Goal: Find contact information: Find contact information

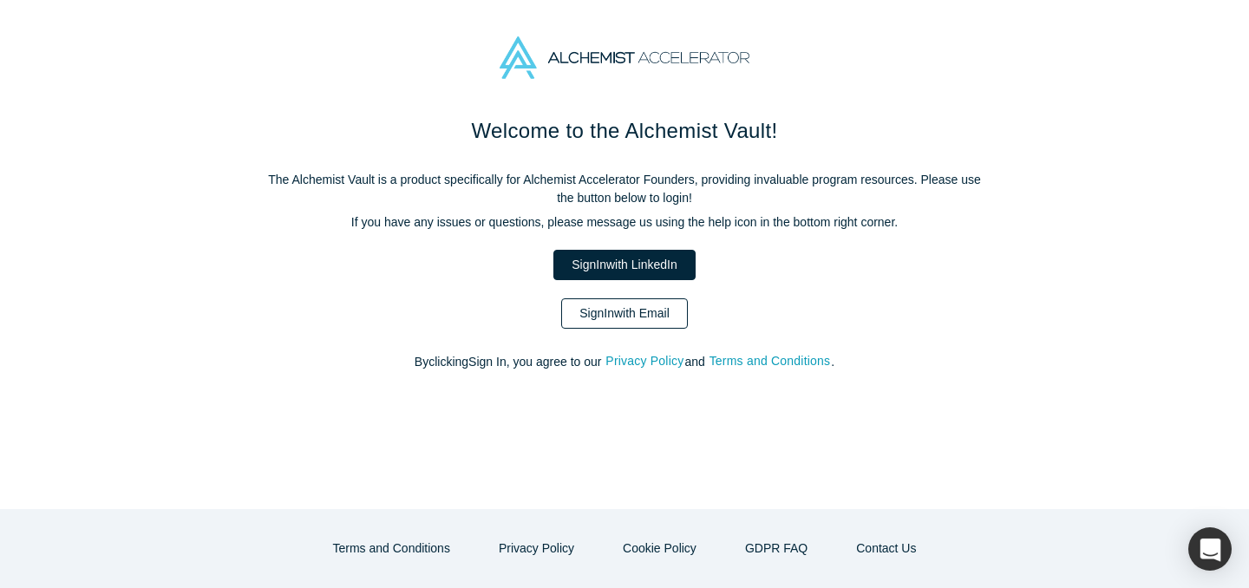
click at [655, 316] on link "Sign In with Email" at bounding box center [624, 313] width 127 height 30
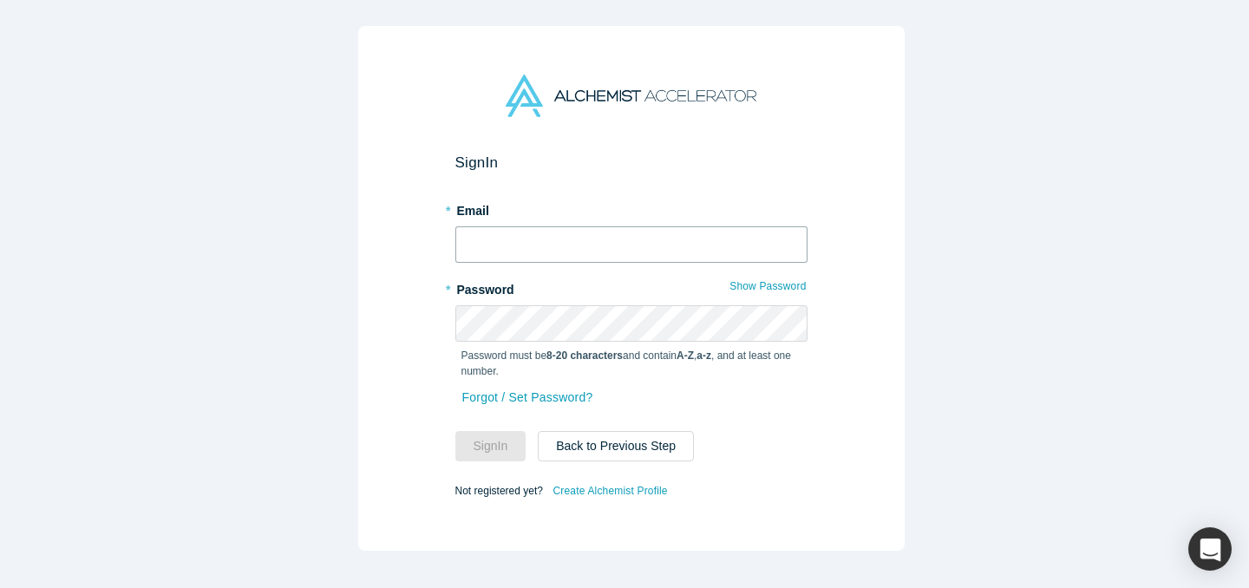
click at [637, 231] on input "text" at bounding box center [631, 244] width 352 height 36
type input "ally@alchemistaccelerator.com"
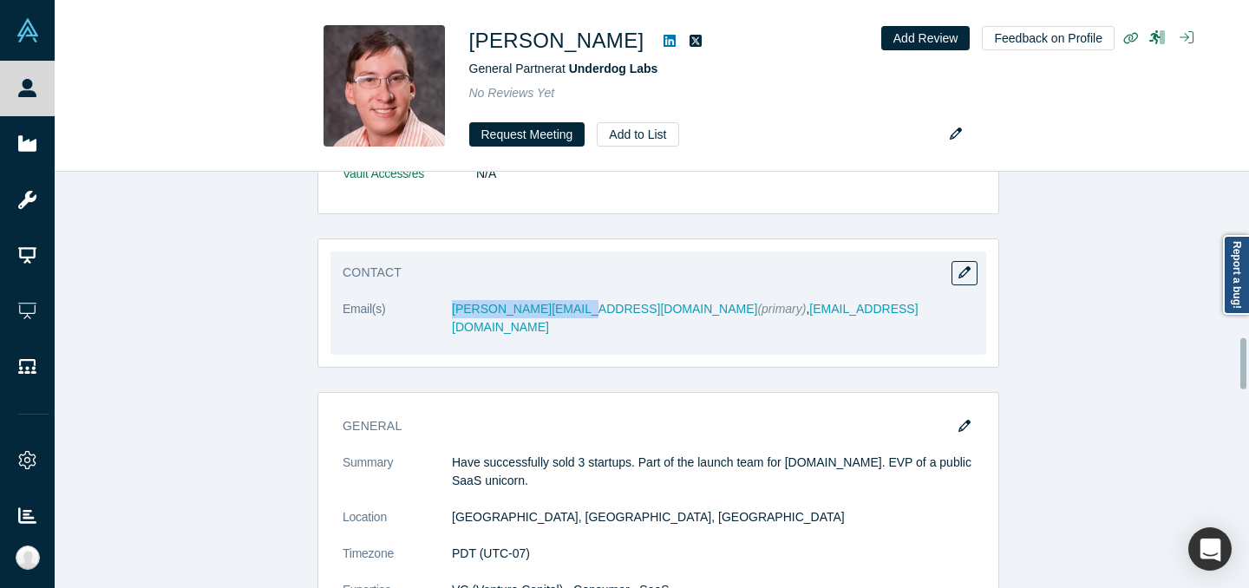
scroll to position [1484, 0]
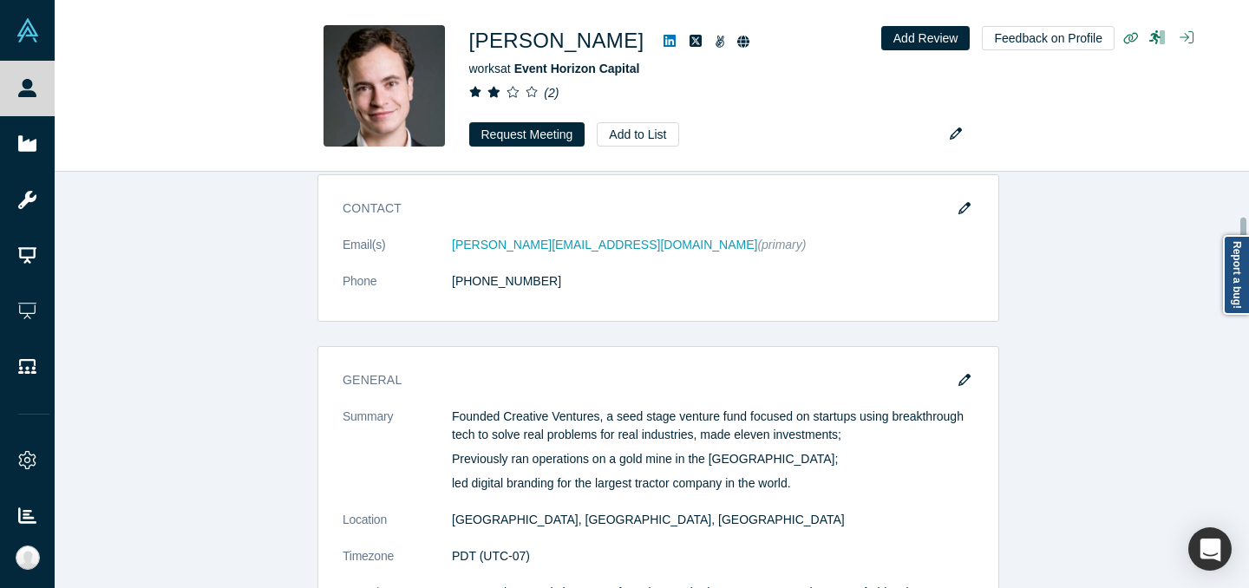
scroll to position [344, 0]
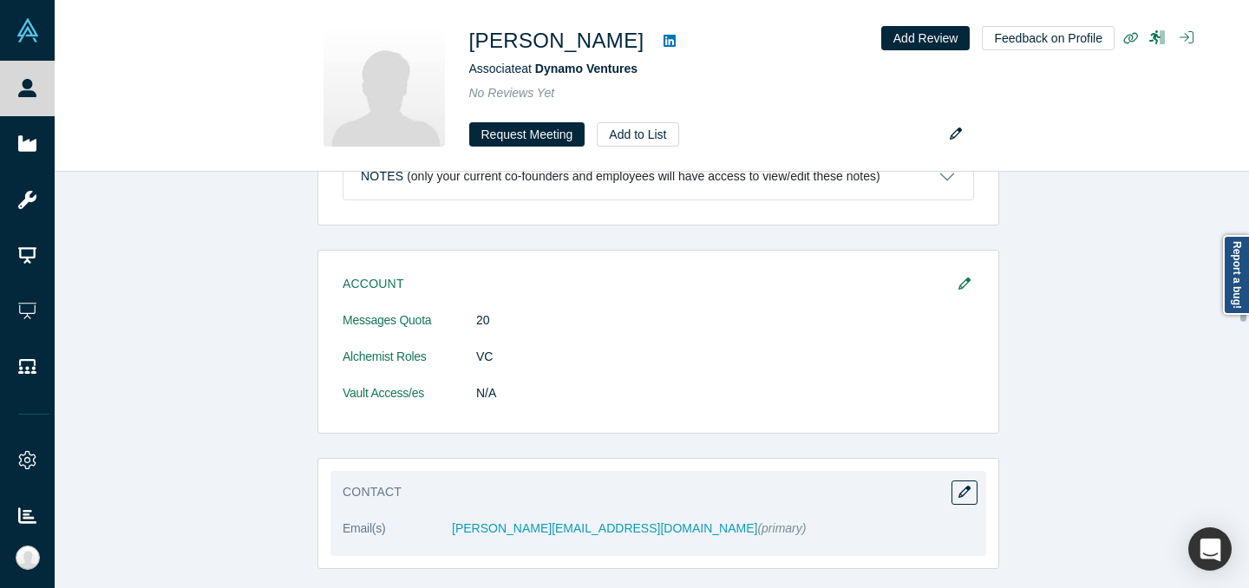
scroll to position [772, 0]
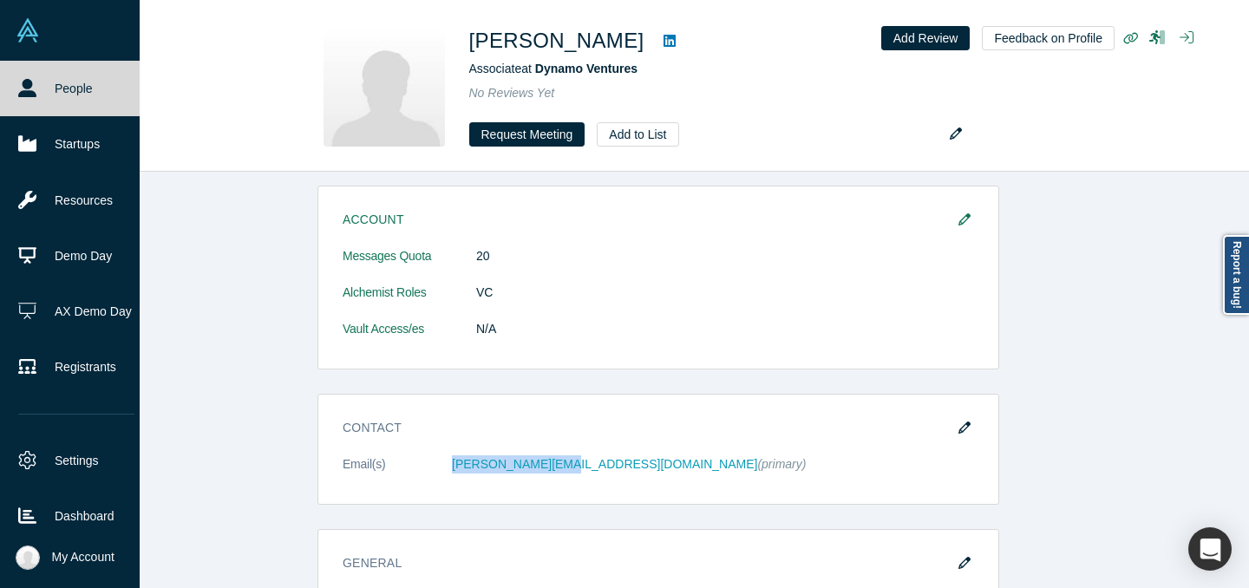
click at [5, 83] on link "People" at bounding box center [76, 89] width 153 height 56
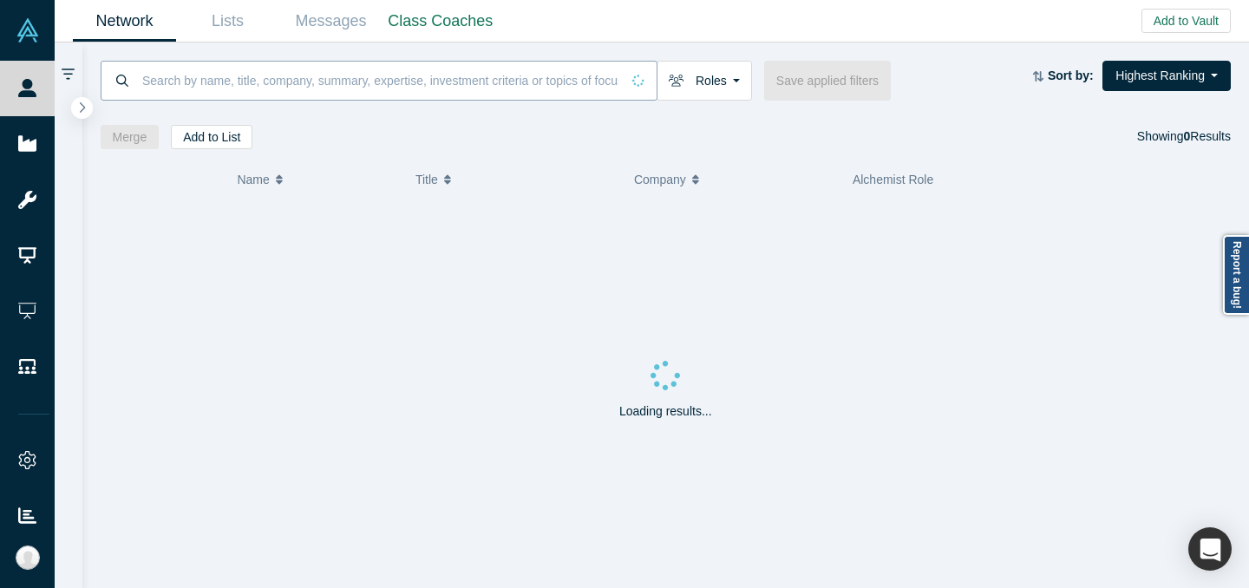
click at [372, 88] on input at bounding box center [381, 80] width 480 height 41
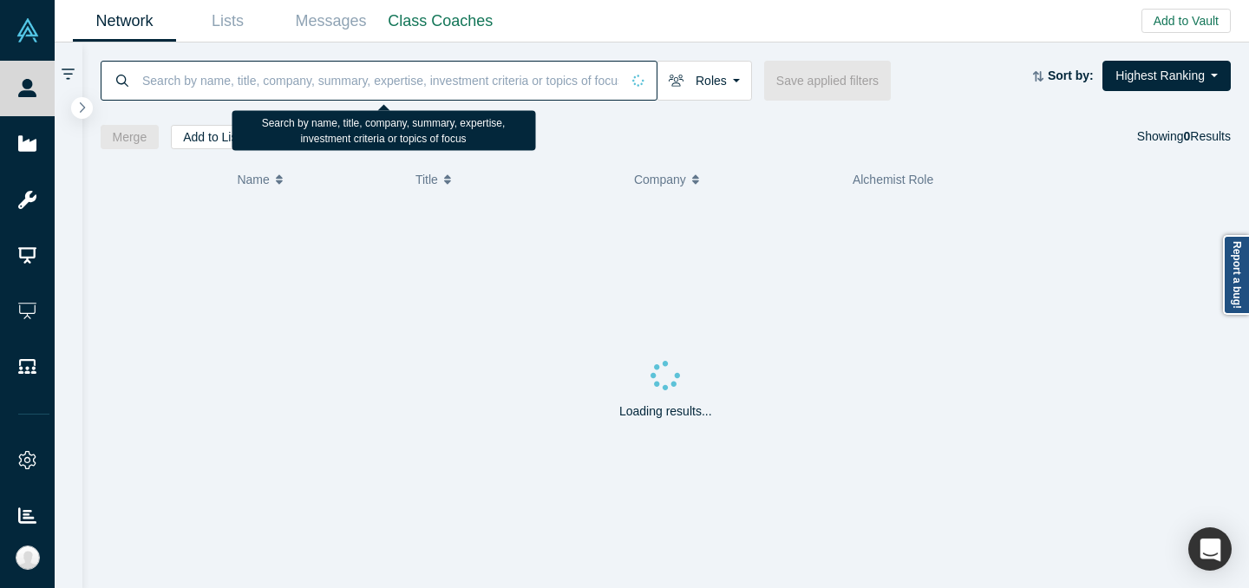
type input "A"
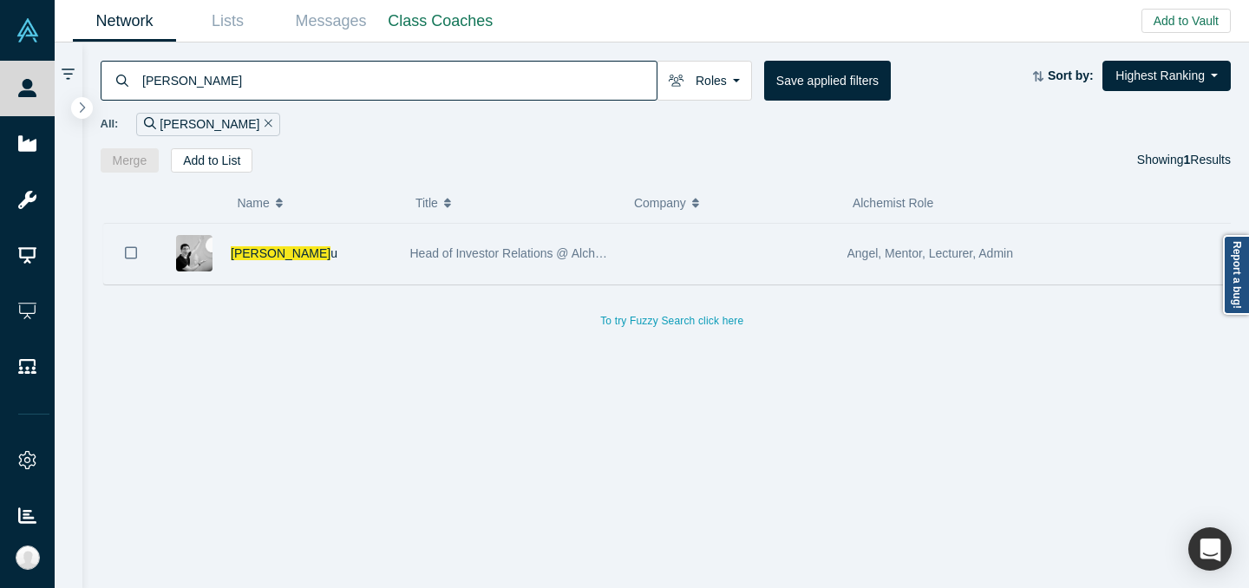
click at [456, 247] on span "Head of Investor Relations @ Alchemist" at bounding box center [517, 253] width 214 height 14
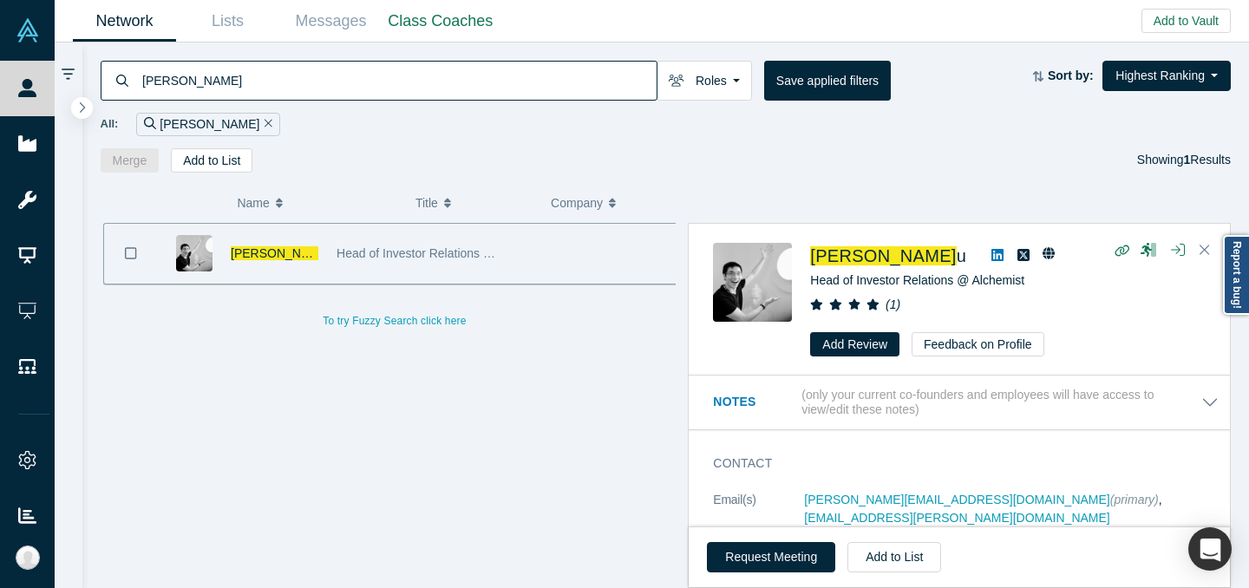
click at [446, 100] on input "[PERSON_NAME]" at bounding box center [399, 80] width 516 height 41
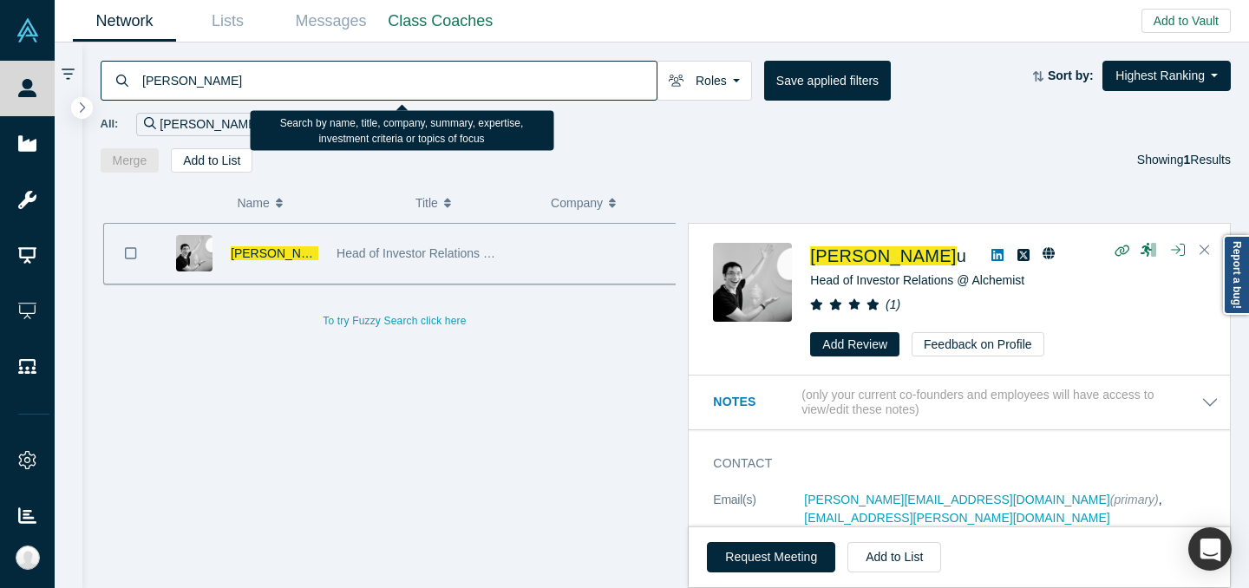
click at [446, 100] on input "[PERSON_NAME]" at bounding box center [399, 80] width 516 height 41
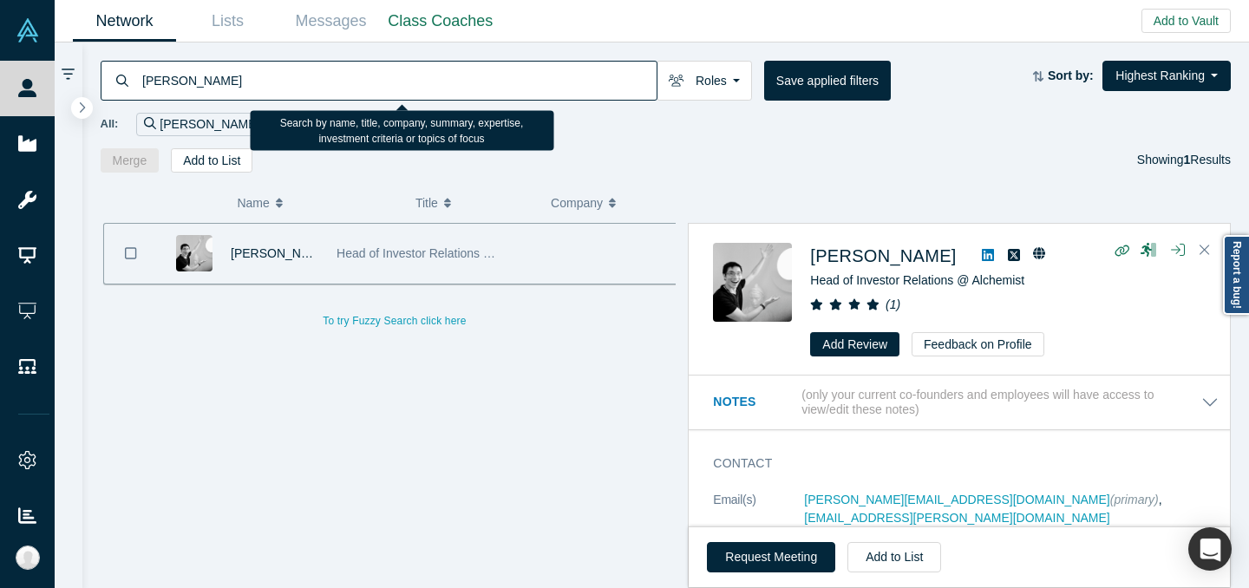
type input "[PERSON_NAME]"
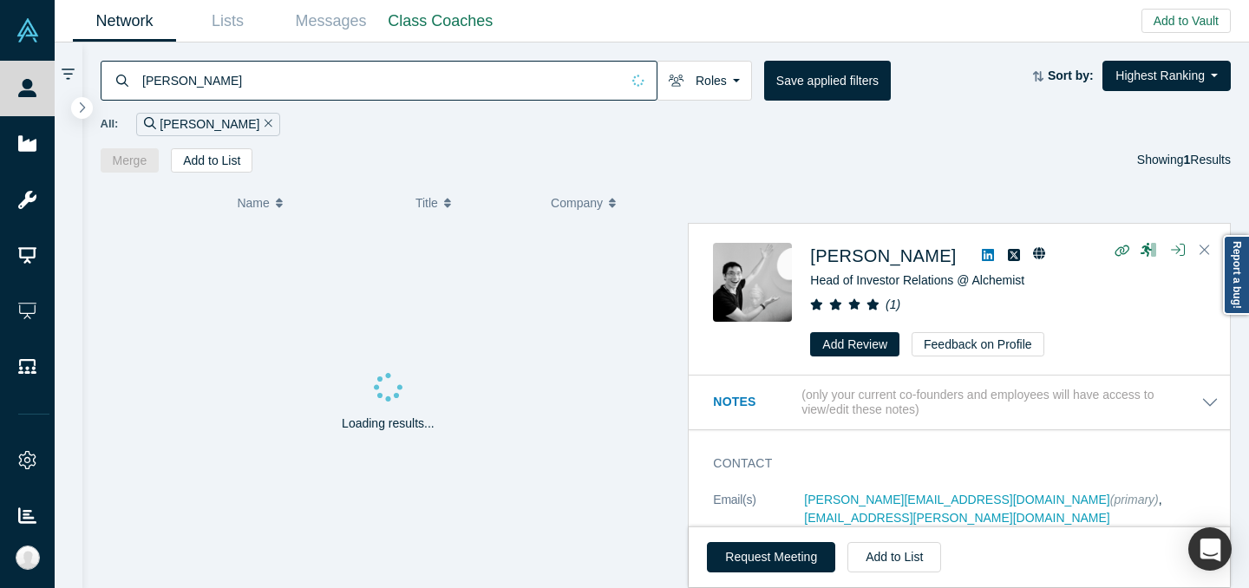
click at [803, 150] on div "Merge Add to List Showing 1 Results" at bounding box center [666, 160] width 1131 height 24
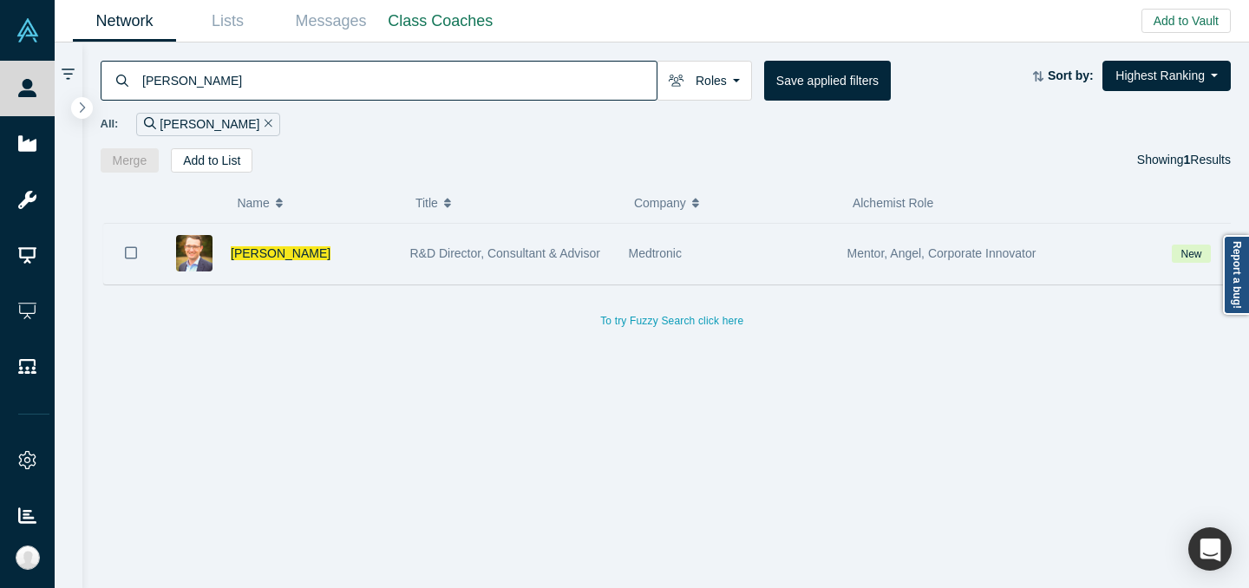
click at [515, 267] on div "R&D Director, Consultant & Advisor" at bounding box center [510, 254] width 200 height 60
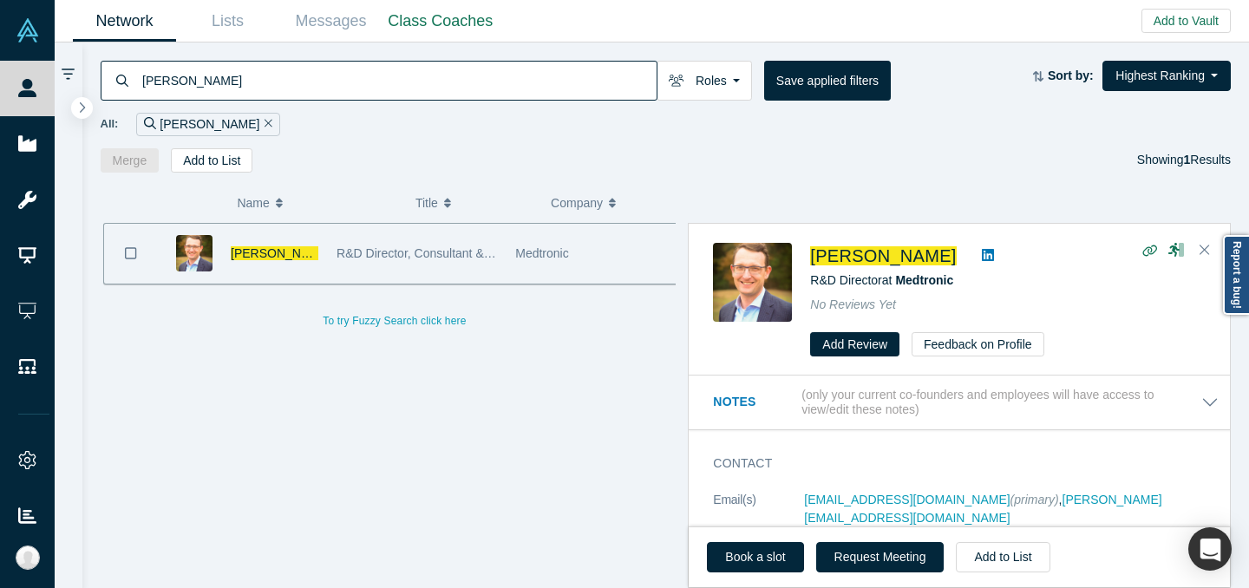
click at [287, 261] on div "[PERSON_NAME]" at bounding box center [275, 254] width 88 height 60
click at [286, 249] on span "[PERSON_NAME]" at bounding box center [281, 253] width 100 height 14
